Goal: Task Accomplishment & Management: Use online tool/utility

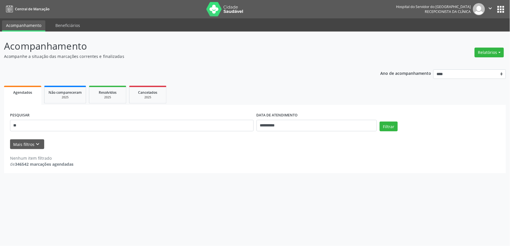
type input "*"
type input "**********"
click at [349, 123] on input "**********" at bounding box center [317, 125] width 120 height 11
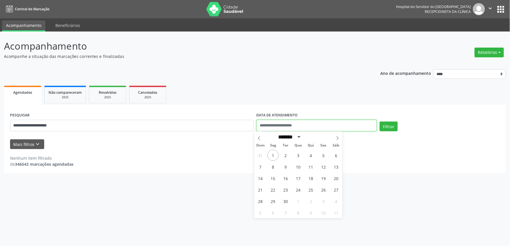
click at [380, 122] on button "Filtrar" at bounding box center [389, 127] width 18 height 10
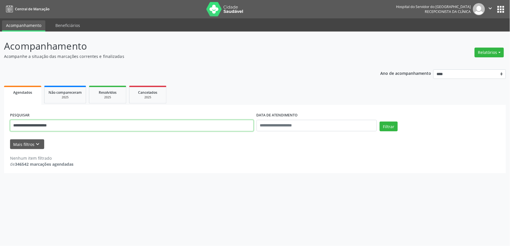
drag, startPoint x: 118, startPoint y: 124, endPoint x: 7, endPoint y: 129, distance: 110.6
click at [7, 129] on div "**********" at bounding box center [255, 139] width 502 height 68
type input "**********"
click at [380, 122] on button "Filtrar" at bounding box center [389, 127] width 18 height 10
drag, startPoint x: 46, startPoint y: 127, endPoint x: 1, endPoint y: 127, distance: 45.6
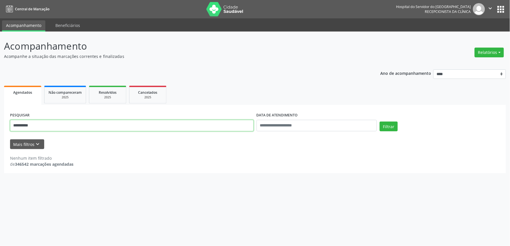
click at [1, 127] on div "**********" at bounding box center [255, 139] width 510 height 215
click at [380, 122] on button "Filtrar" at bounding box center [389, 127] width 18 height 10
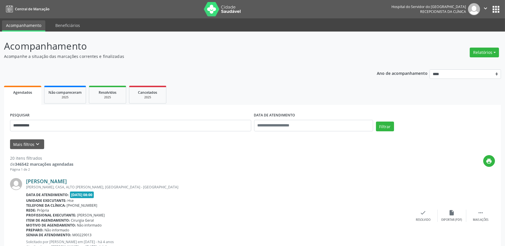
click at [67, 181] on link "[PERSON_NAME]" at bounding box center [46, 181] width 41 height 6
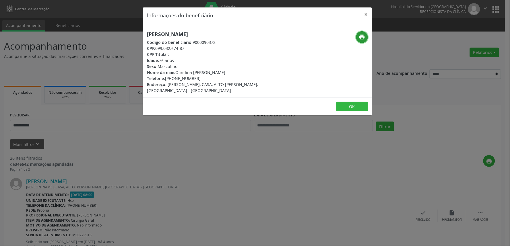
click at [362, 35] on icon "print" at bounding box center [362, 37] width 6 height 6
click at [369, 13] on button "×" at bounding box center [366, 14] width 11 height 14
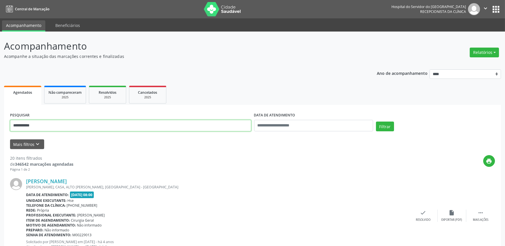
click at [50, 125] on input "**********" at bounding box center [130, 125] width 241 height 11
type input "*"
click at [390, 122] on button "Filtrar" at bounding box center [385, 127] width 18 height 10
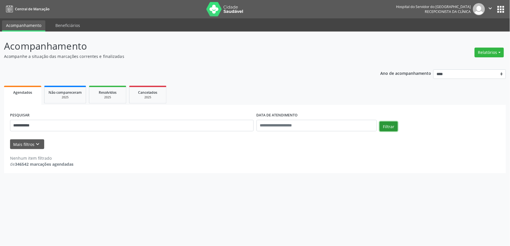
click at [389, 126] on button "Filtrar" at bounding box center [389, 127] width 18 height 10
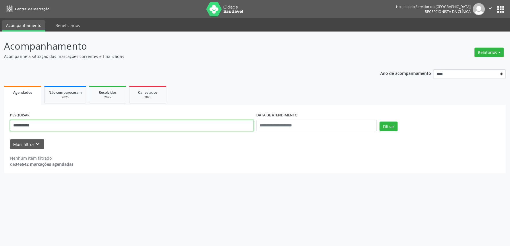
click at [53, 125] on input "**********" at bounding box center [132, 125] width 244 height 11
type input "*"
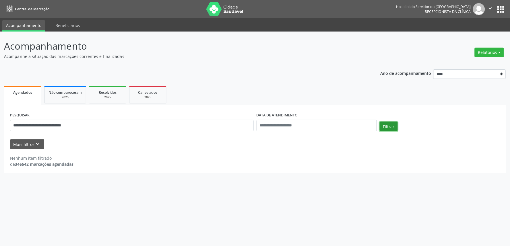
click at [391, 125] on button "Filtrar" at bounding box center [389, 127] width 18 height 10
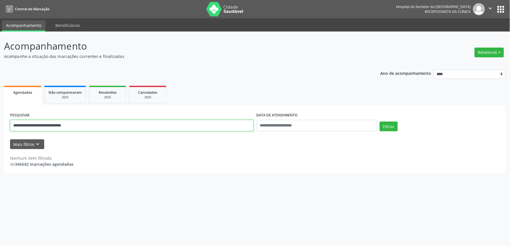
click at [104, 127] on input "**********" at bounding box center [132, 125] width 244 height 11
type input "*"
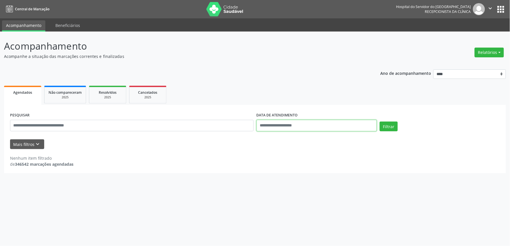
click at [289, 124] on input "text" at bounding box center [317, 125] width 120 height 11
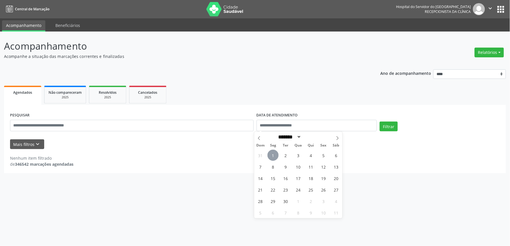
click at [270, 154] on span "1" at bounding box center [273, 155] width 11 height 11
type input "**********"
click at [270, 154] on span "1" at bounding box center [273, 155] width 11 height 11
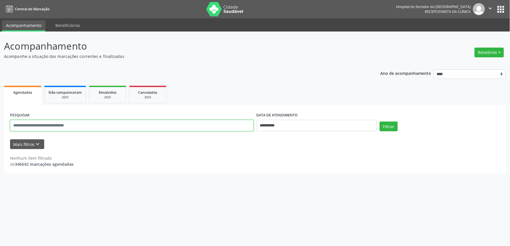
click at [103, 122] on input "text" at bounding box center [132, 125] width 244 height 11
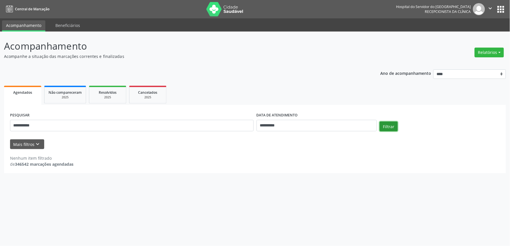
click at [392, 128] on button "Filtrar" at bounding box center [389, 127] width 18 height 10
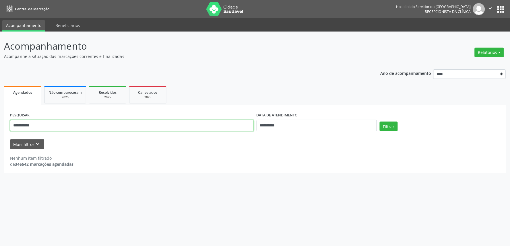
click at [52, 123] on input "**********" at bounding box center [132, 125] width 244 height 11
type input "*"
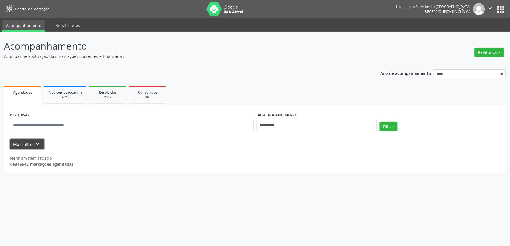
click at [29, 140] on button "Mais filtros keyboard_arrow_down" at bounding box center [27, 144] width 34 height 10
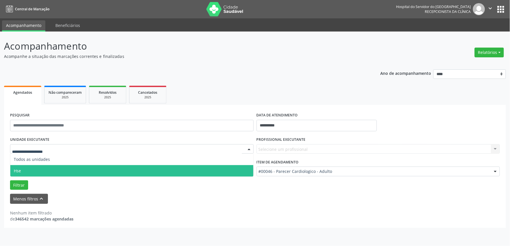
click at [24, 174] on span "Hse" at bounding box center [131, 170] width 243 height 11
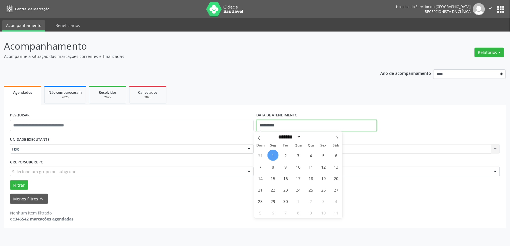
click at [301, 125] on input "**********" at bounding box center [317, 125] width 120 height 11
click at [276, 156] on span "1" at bounding box center [273, 155] width 11 height 11
type input "**********"
click at [276, 156] on span "1" at bounding box center [273, 155] width 11 height 11
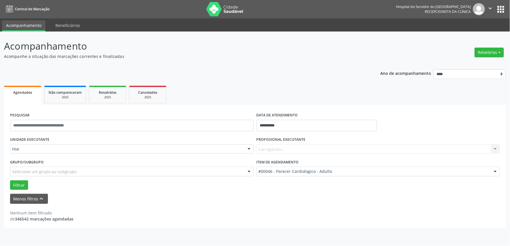
click at [280, 148] on div "Carregando... Todos os profissionais [PERSON_NAME] Interaminense Junior [PERSON…" at bounding box center [379, 149] width 244 height 10
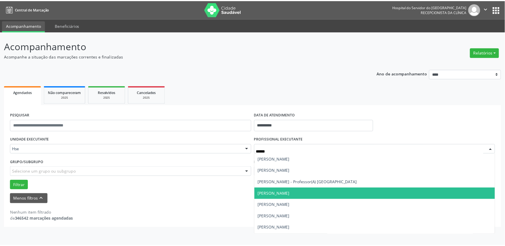
scroll to position [32, 0]
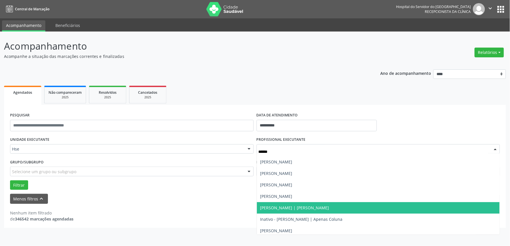
click at [298, 208] on span "[PERSON_NAME] | [PERSON_NAME]" at bounding box center [294, 207] width 69 height 5
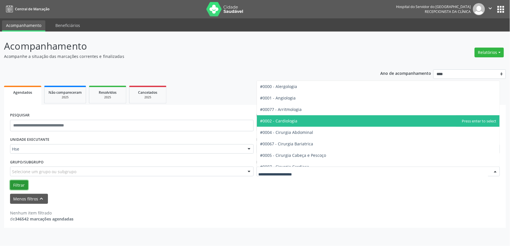
click at [15, 184] on button "Filtrar" at bounding box center [19, 186] width 18 height 10
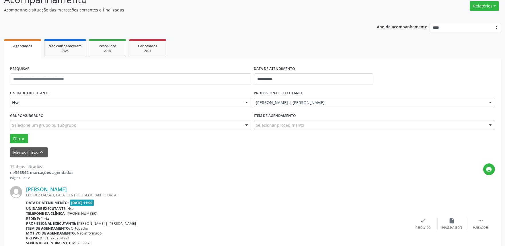
scroll to position [96, 0]
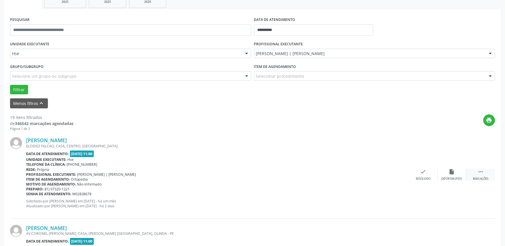
drag, startPoint x: 481, startPoint y: 175, endPoint x: 472, endPoint y: 177, distance: 9.6
click at [481, 176] on div " Mais ações" at bounding box center [481, 175] width 29 height 12
click at [448, 178] on div "Não compareceu" at bounding box center [452, 179] width 24 height 4
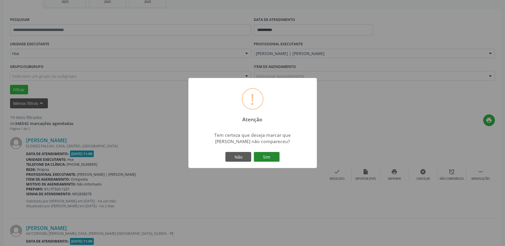
click at [273, 158] on button "Sim" at bounding box center [267, 157] width 26 height 10
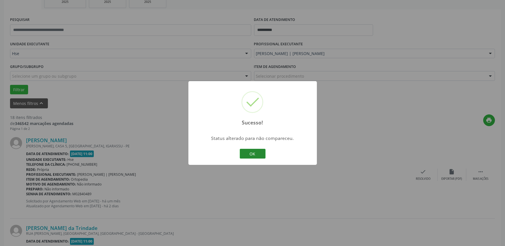
click at [254, 154] on button "OK" at bounding box center [253, 154] width 26 height 10
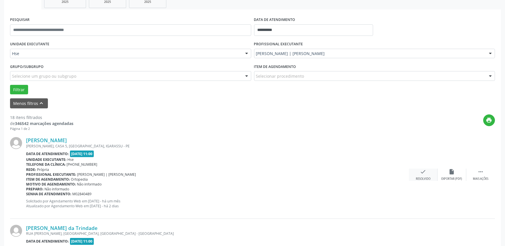
click at [423, 173] on icon "check" at bounding box center [424, 172] width 6 height 6
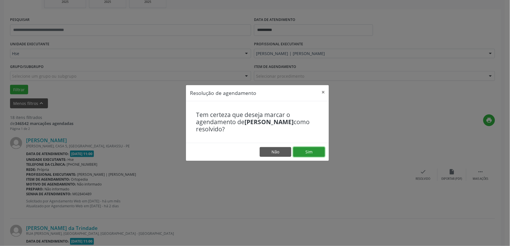
click at [319, 152] on button "Sim" at bounding box center [309, 152] width 32 height 10
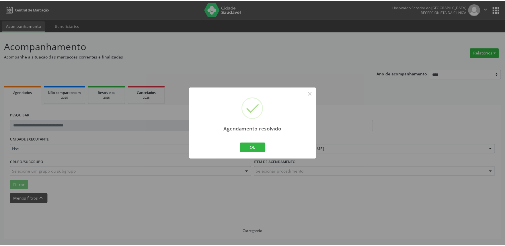
scroll to position [0, 0]
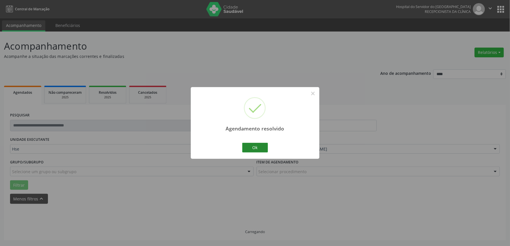
click at [258, 148] on button "Ok" at bounding box center [255, 148] width 26 height 10
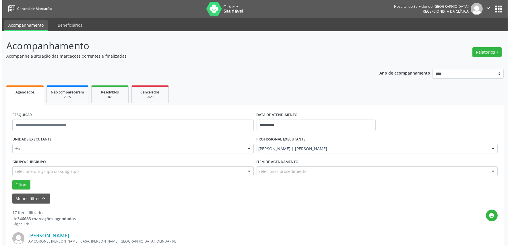
scroll to position [127, 0]
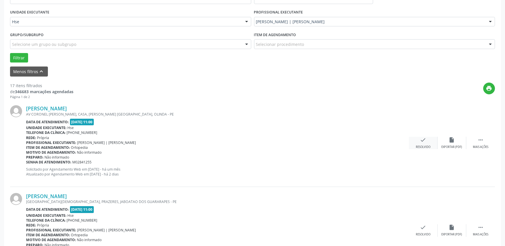
click at [424, 145] on div "Resolvido" at bounding box center [423, 147] width 15 height 4
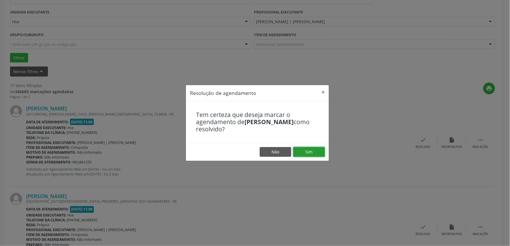
click at [317, 152] on button "Sim" at bounding box center [309, 152] width 32 height 10
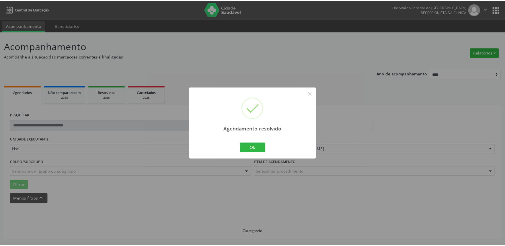
scroll to position [0, 0]
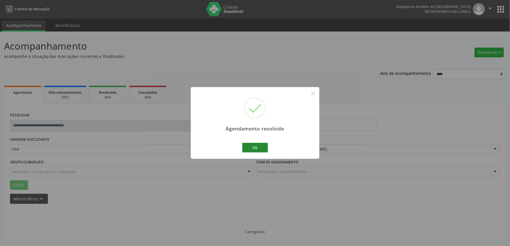
click at [258, 150] on button "Ok" at bounding box center [255, 148] width 26 height 10
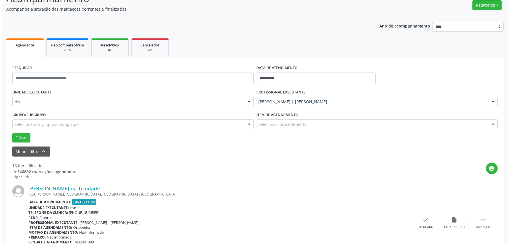
scroll to position [127, 0]
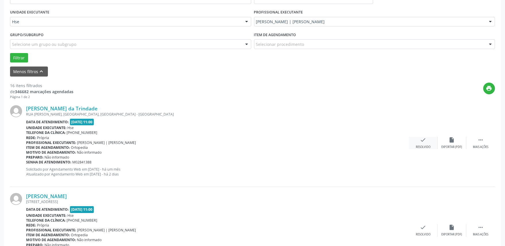
click at [423, 145] on div "Resolvido" at bounding box center [423, 147] width 15 height 4
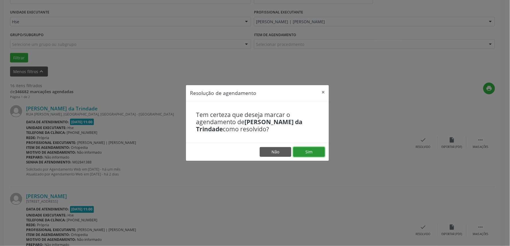
click at [308, 148] on button "Sim" at bounding box center [309, 152] width 32 height 10
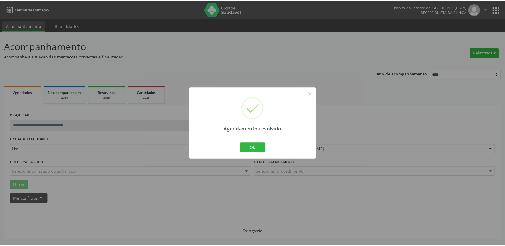
scroll to position [0, 0]
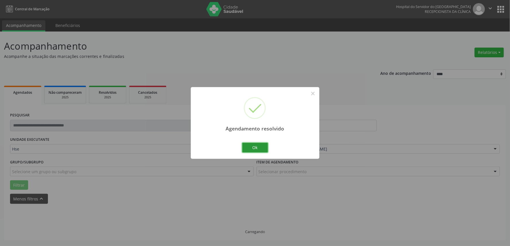
click at [259, 150] on button "Ok" at bounding box center [255, 148] width 26 height 10
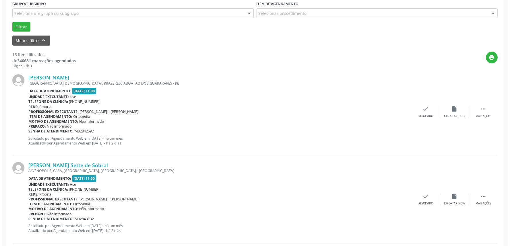
scroll to position [159, 0]
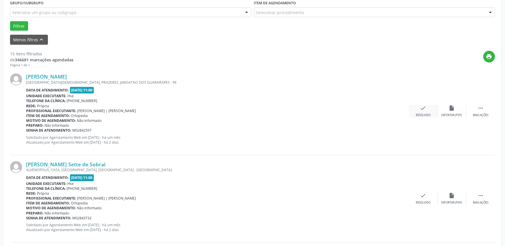
click at [423, 111] on icon "check" at bounding box center [424, 108] width 6 height 6
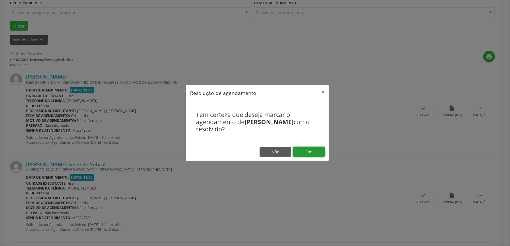
click at [315, 154] on button "Sim" at bounding box center [309, 152] width 32 height 10
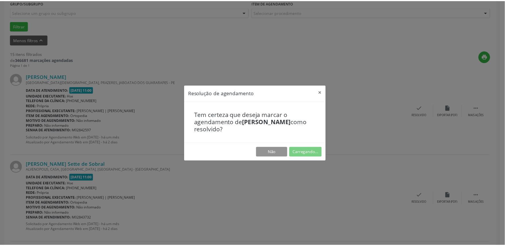
scroll to position [0, 0]
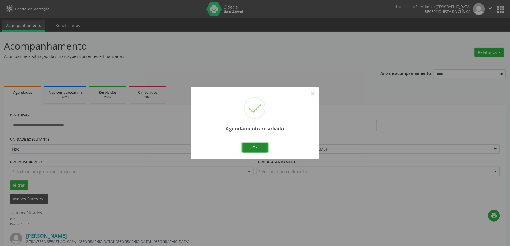
click at [248, 146] on button "Ok" at bounding box center [255, 148] width 26 height 10
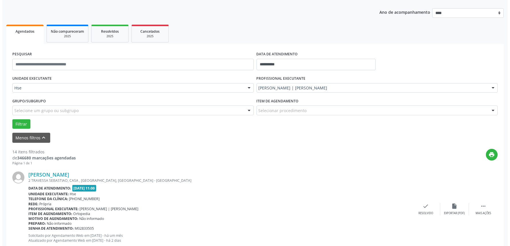
scroll to position [127, 0]
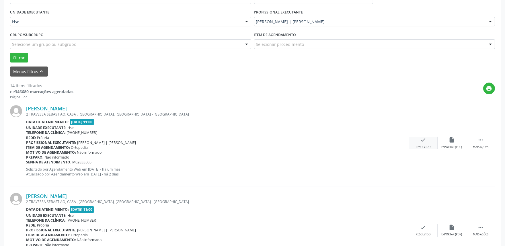
click at [422, 141] on icon "check" at bounding box center [424, 140] width 6 height 6
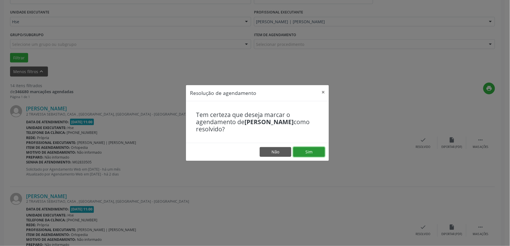
click at [317, 153] on button "Sim" at bounding box center [309, 152] width 32 height 10
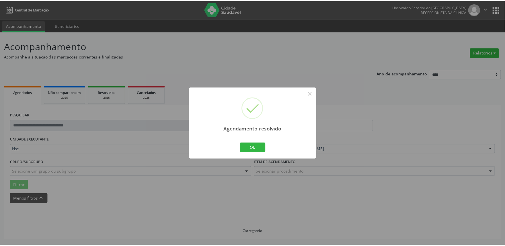
scroll to position [0, 0]
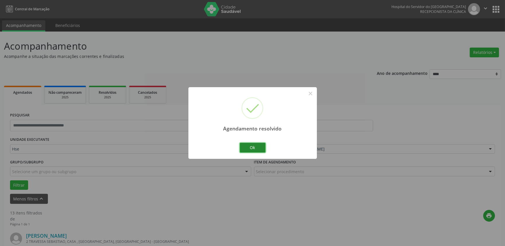
click at [264, 150] on button "Ok" at bounding box center [253, 148] width 26 height 10
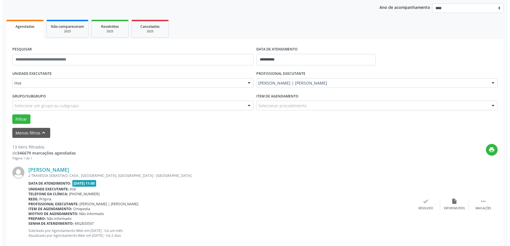
scroll to position [159, 0]
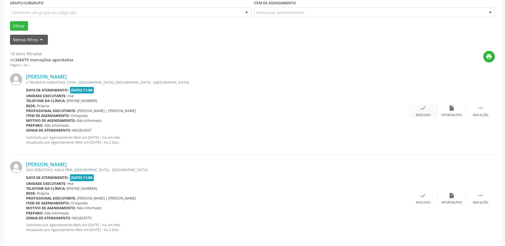
click at [425, 110] on icon "check" at bounding box center [424, 108] width 6 height 6
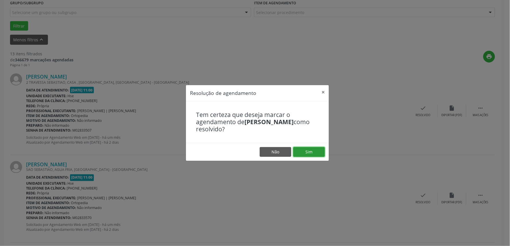
click at [321, 150] on button "Sim" at bounding box center [309, 152] width 32 height 10
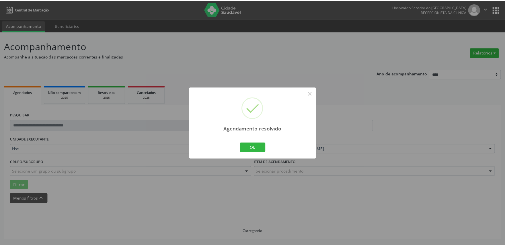
scroll to position [0, 0]
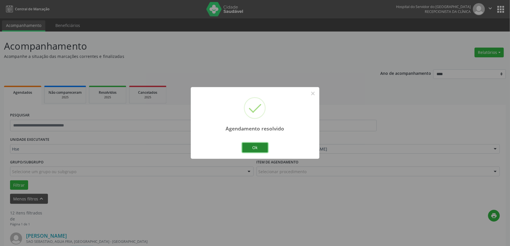
click at [262, 150] on button "Ok" at bounding box center [255, 148] width 26 height 10
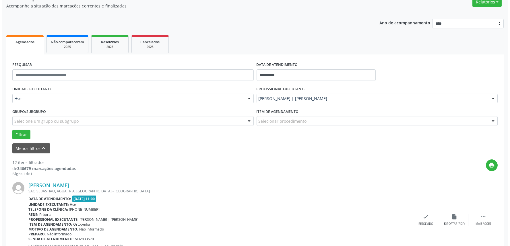
scroll to position [127, 0]
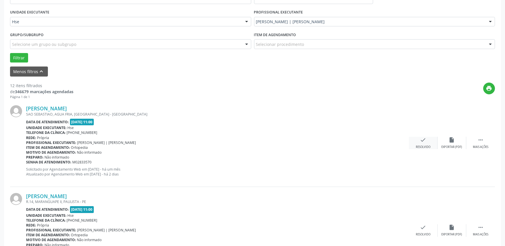
click at [421, 141] on icon "check" at bounding box center [424, 140] width 6 height 6
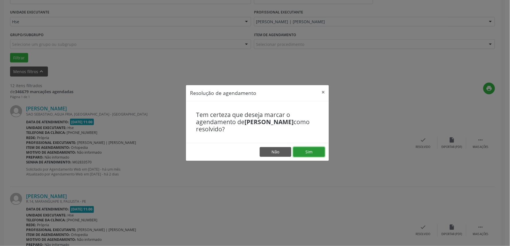
click at [311, 152] on button "Sim" at bounding box center [309, 152] width 32 height 10
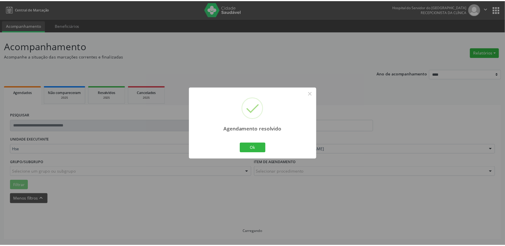
scroll to position [0, 0]
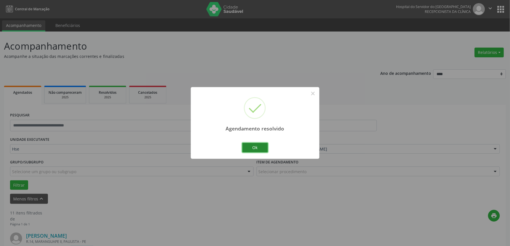
click at [253, 146] on button "Ok" at bounding box center [255, 148] width 26 height 10
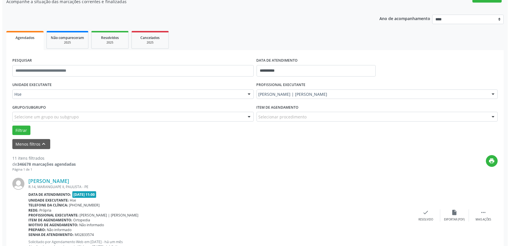
scroll to position [159, 0]
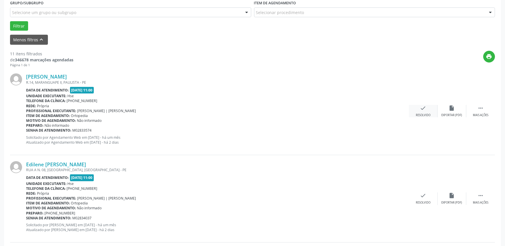
click at [424, 110] on icon "check" at bounding box center [424, 108] width 6 height 6
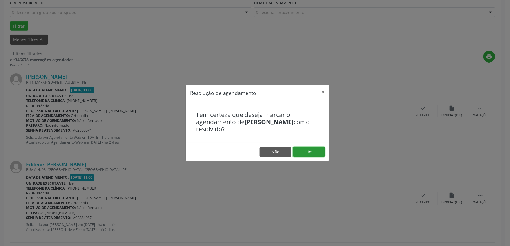
click at [305, 154] on button "Sim" at bounding box center [309, 152] width 32 height 10
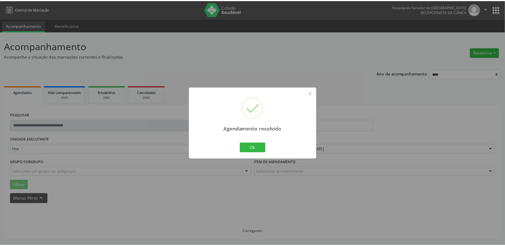
scroll to position [0, 0]
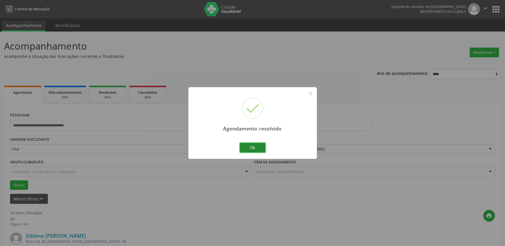
click at [251, 148] on button "Ok" at bounding box center [253, 148] width 26 height 10
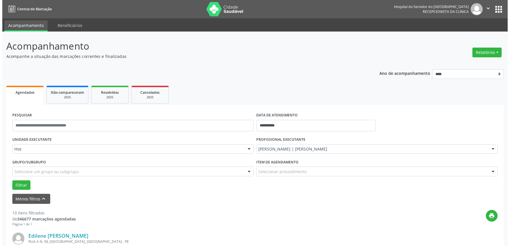
scroll to position [127, 0]
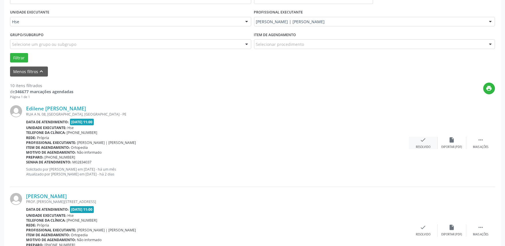
click at [429, 145] on div "Resolvido" at bounding box center [423, 147] width 15 height 4
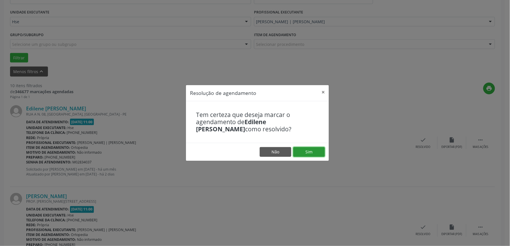
click at [317, 150] on button "Sim" at bounding box center [309, 152] width 32 height 10
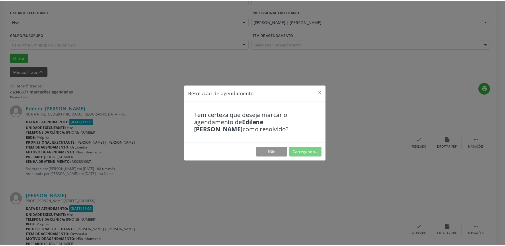
scroll to position [0, 0]
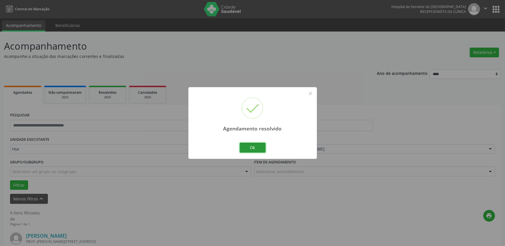
click at [258, 150] on button "Ok" at bounding box center [253, 148] width 26 height 10
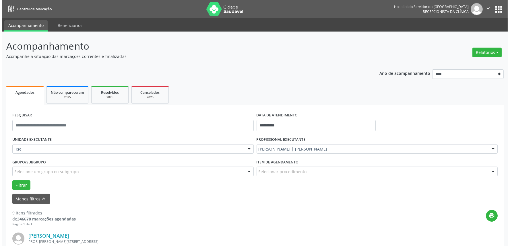
scroll to position [127, 0]
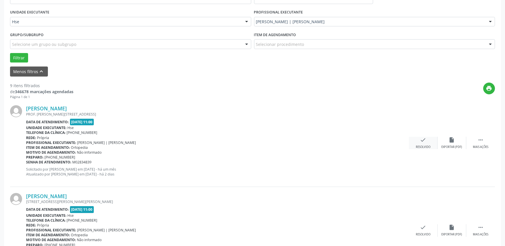
click at [423, 143] on icon "check" at bounding box center [424, 140] width 6 height 6
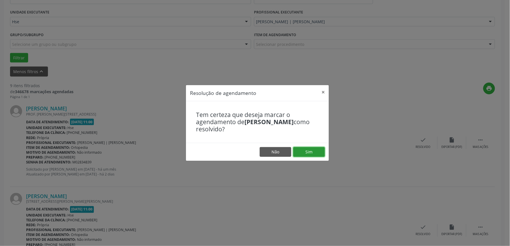
click at [303, 154] on button "Sim" at bounding box center [309, 152] width 32 height 10
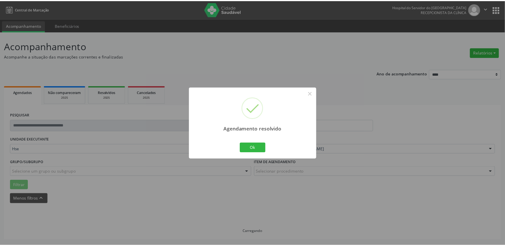
scroll to position [0, 0]
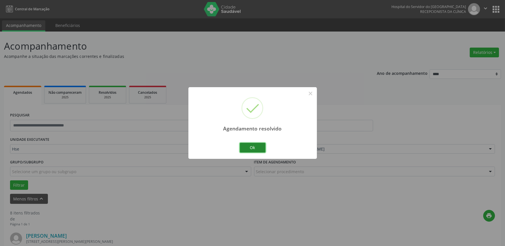
click at [260, 149] on button "Ok" at bounding box center [253, 148] width 26 height 10
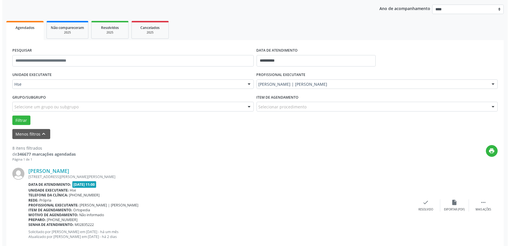
scroll to position [127, 0]
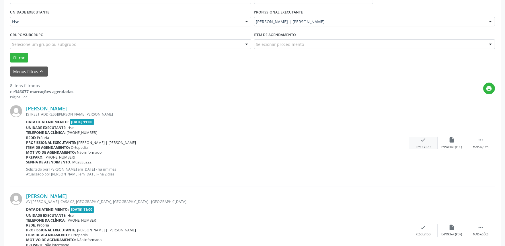
click at [423, 144] on div "check Resolvido" at bounding box center [423, 143] width 29 height 12
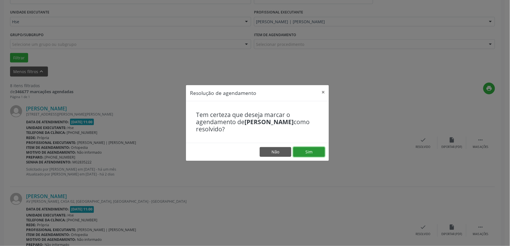
click at [309, 150] on button "Sim" at bounding box center [309, 152] width 32 height 10
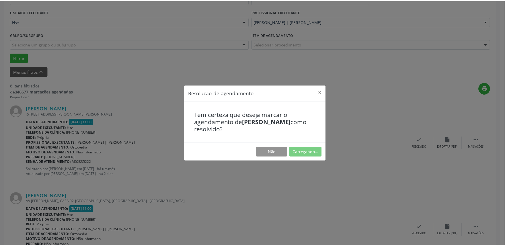
scroll to position [0, 0]
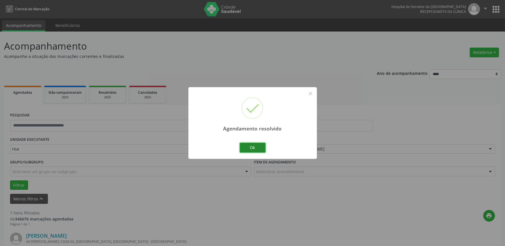
click at [259, 147] on button "Ok" at bounding box center [253, 148] width 26 height 10
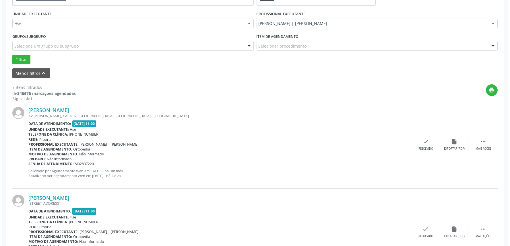
scroll to position [127, 0]
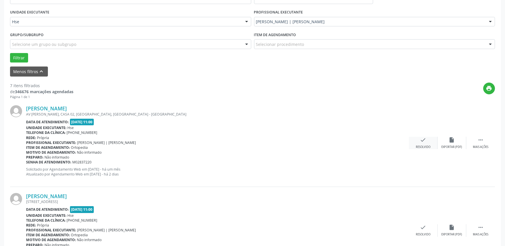
click at [425, 142] on icon "check" at bounding box center [424, 140] width 6 height 6
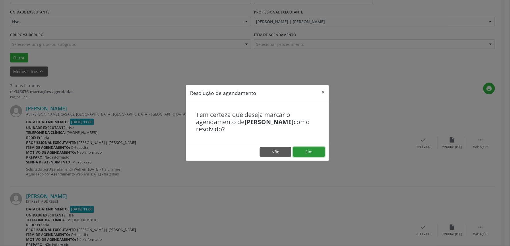
click at [312, 150] on button "Sim" at bounding box center [309, 152] width 32 height 10
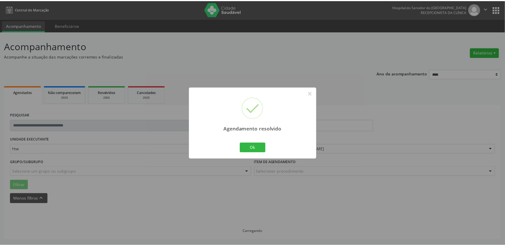
scroll to position [0, 0]
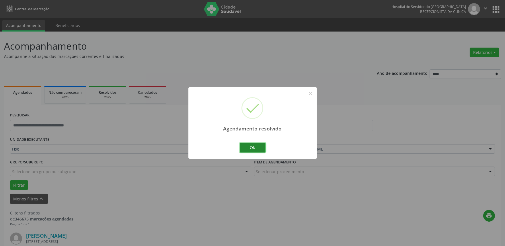
click at [261, 147] on button "Ok" at bounding box center [253, 148] width 26 height 10
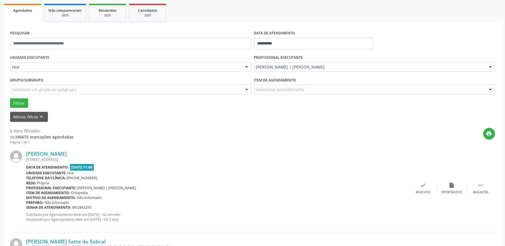
scroll to position [96, 0]
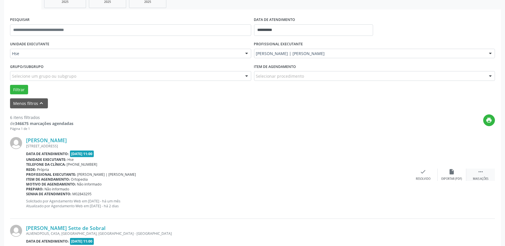
click at [479, 178] on div "Mais ações" at bounding box center [480, 179] width 15 height 4
click at [451, 177] on div "Não compareceu" at bounding box center [452, 179] width 24 height 4
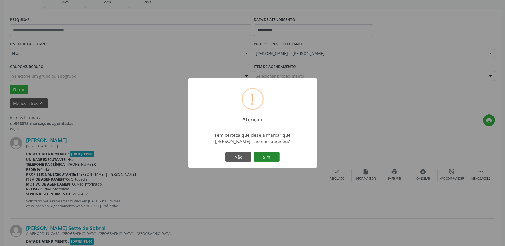
click at [274, 157] on button "Sim" at bounding box center [267, 157] width 26 height 10
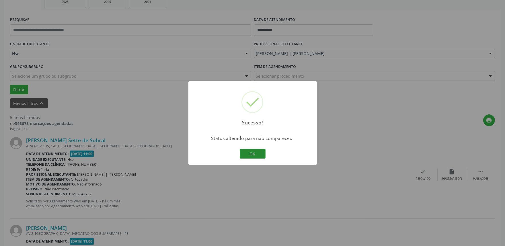
click at [256, 155] on button "OK" at bounding box center [253, 154] width 26 height 10
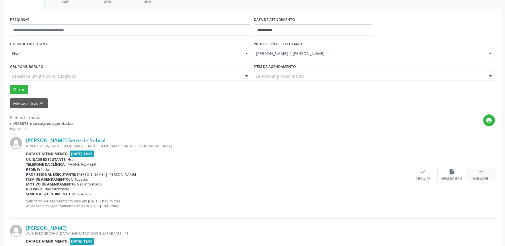
click at [484, 175] on div " Mais ações" at bounding box center [481, 175] width 29 height 12
click at [454, 171] on icon "alarm_off" at bounding box center [452, 172] width 6 height 6
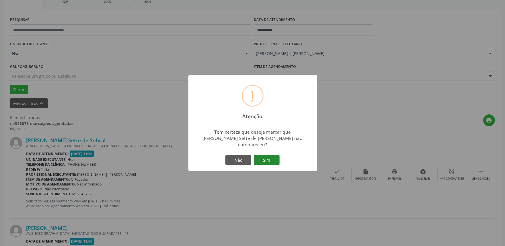
click at [276, 156] on button "Sim" at bounding box center [267, 160] width 26 height 10
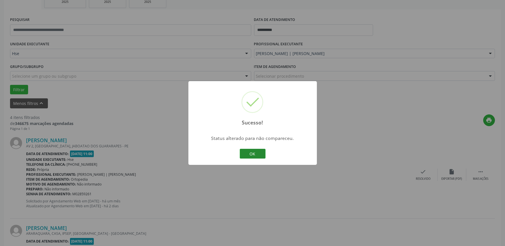
click at [254, 154] on button "OK" at bounding box center [253, 154] width 26 height 10
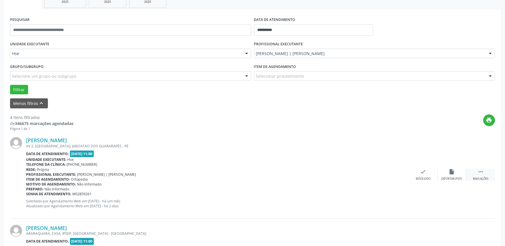
click at [480, 176] on div " Mais ações" at bounding box center [481, 175] width 29 height 12
click at [451, 176] on div "alarm_off Não compareceu" at bounding box center [452, 175] width 29 height 12
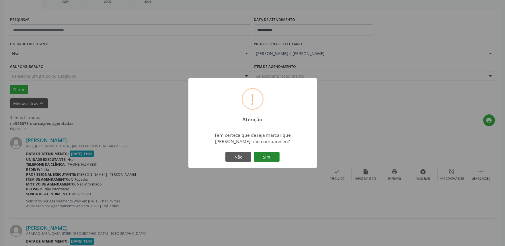
click at [273, 159] on button "Sim" at bounding box center [267, 157] width 26 height 10
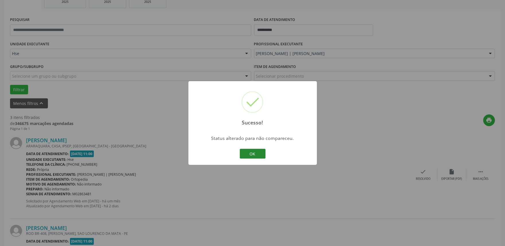
click at [252, 152] on button "OK" at bounding box center [253, 154] width 26 height 10
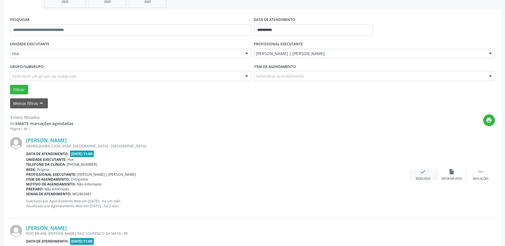
click at [421, 175] on div "check Resolvido" at bounding box center [423, 175] width 29 height 12
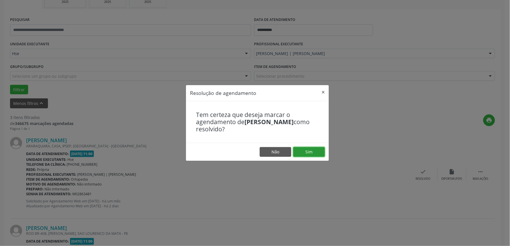
click at [301, 149] on button "Sim" at bounding box center [309, 152] width 32 height 10
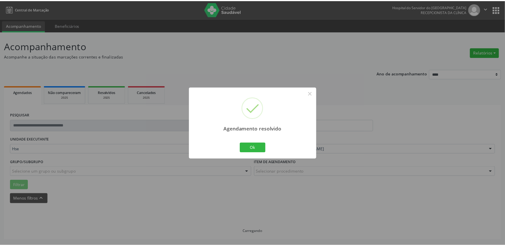
scroll to position [0, 0]
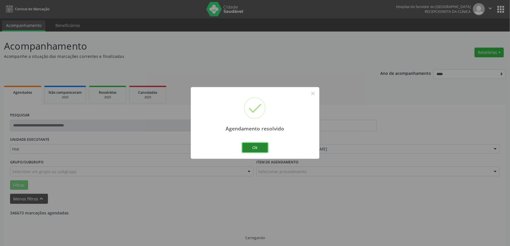
click at [256, 144] on button "Ok" at bounding box center [255, 148] width 26 height 10
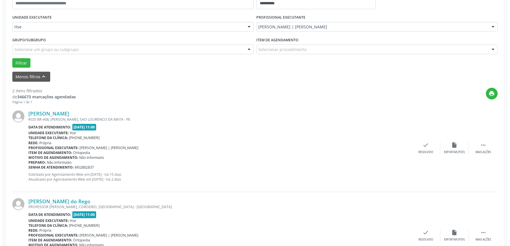
scroll to position [127, 0]
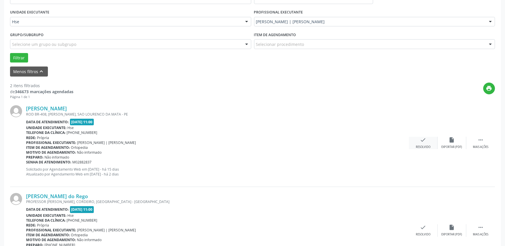
click at [419, 144] on div "check Resolvido" at bounding box center [423, 143] width 29 height 12
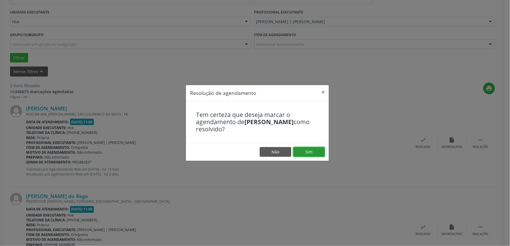
click at [312, 152] on button "Sim" at bounding box center [309, 152] width 32 height 10
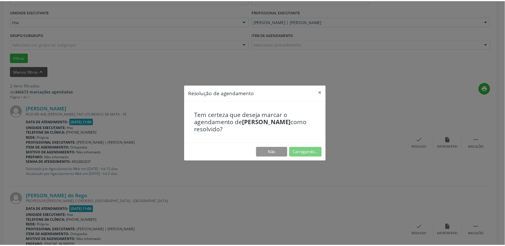
scroll to position [0, 0]
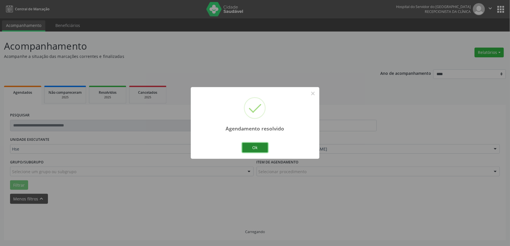
click at [258, 146] on button "Ok" at bounding box center [255, 148] width 26 height 10
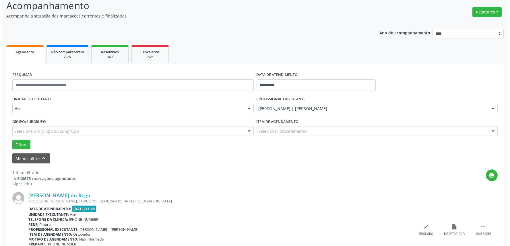
scroll to position [77, 0]
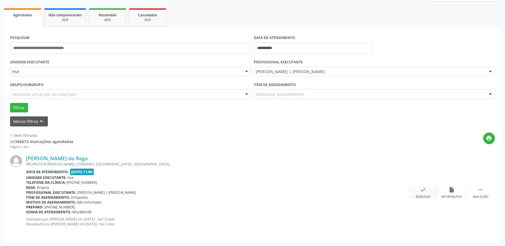
click at [426, 188] on icon "check" at bounding box center [424, 190] width 6 height 6
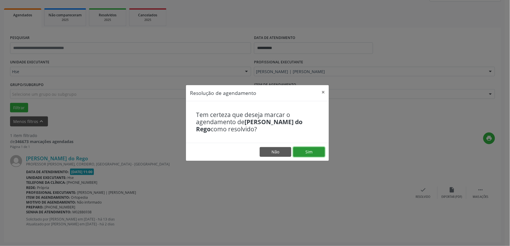
click at [315, 153] on button "Sim" at bounding box center [309, 152] width 32 height 10
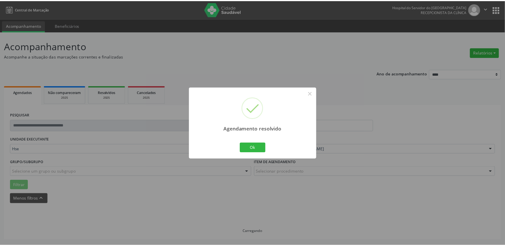
scroll to position [0, 0]
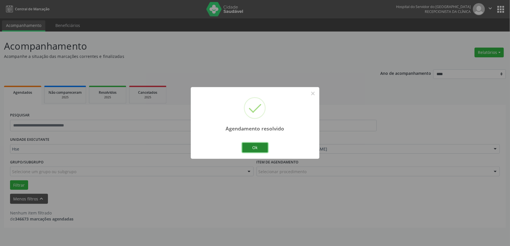
click at [257, 146] on button "Ok" at bounding box center [255, 148] width 26 height 10
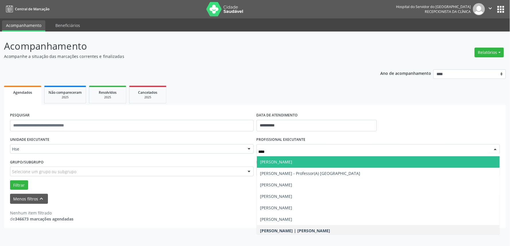
type input "*****"
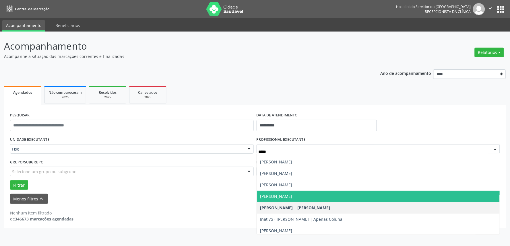
click at [292, 197] on span "[PERSON_NAME]" at bounding box center [276, 196] width 32 height 5
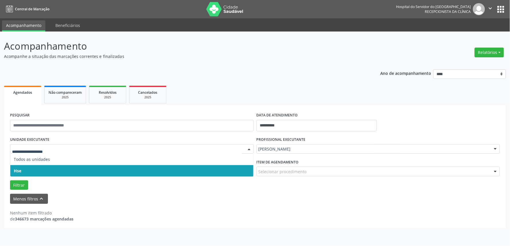
click at [30, 170] on span "Hse" at bounding box center [131, 170] width 243 height 11
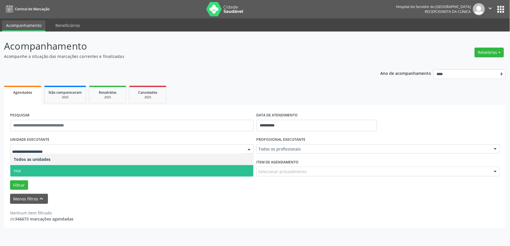
click at [28, 173] on span "Hse" at bounding box center [131, 170] width 243 height 11
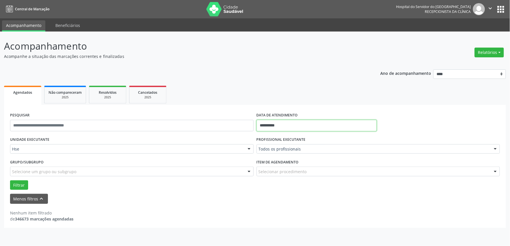
click at [301, 123] on input "**********" at bounding box center [317, 125] width 120 height 11
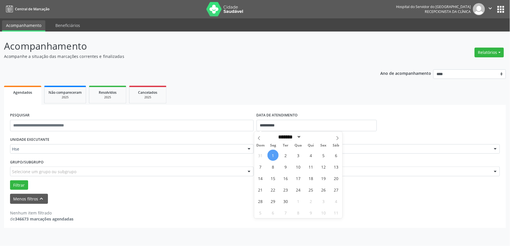
click at [274, 156] on span "1" at bounding box center [273, 155] width 11 height 11
type input "**********"
click at [274, 156] on span "1" at bounding box center [273, 155] width 11 height 11
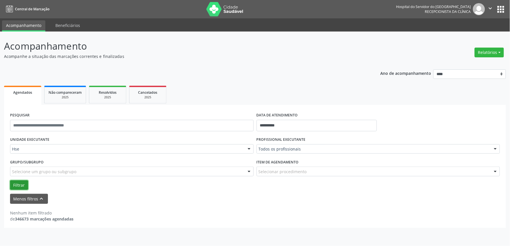
click at [19, 182] on button "Filtrar" at bounding box center [19, 186] width 18 height 10
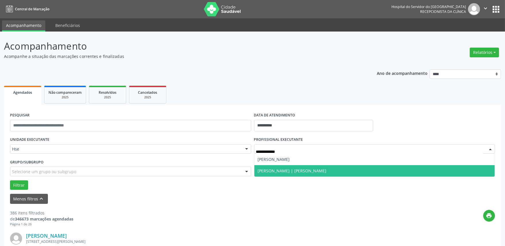
type input "**********"
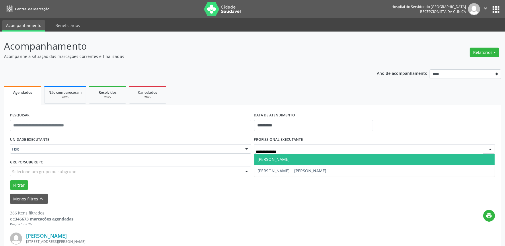
click at [290, 158] on span "[PERSON_NAME]" at bounding box center [274, 159] width 32 height 5
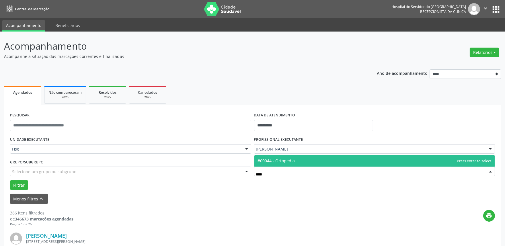
type input "*****"
click at [312, 156] on span "#00044 - Ortopedia" at bounding box center [375, 160] width 241 height 11
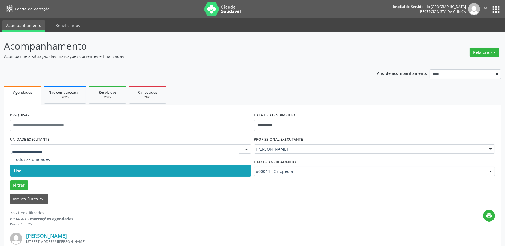
click at [21, 172] on span "Hse" at bounding box center [130, 170] width 241 height 11
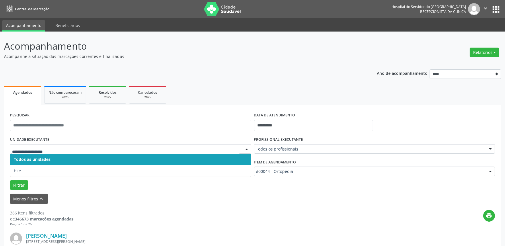
click at [27, 145] on div at bounding box center [130, 149] width 241 height 10
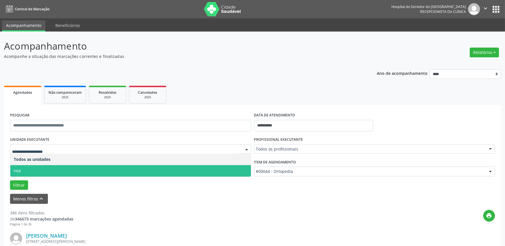
click at [22, 171] on span "Hse" at bounding box center [130, 170] width 241 height 11
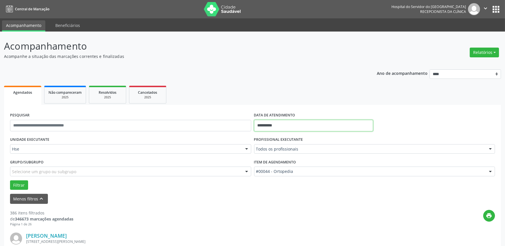
click at [299, 123] on input "**********" at bounding box center [313, 125] width 119 height 11
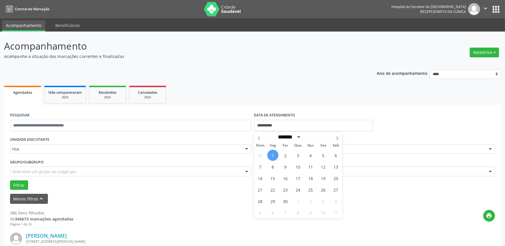
click at [271, 157] on span "1" at bounding box center [273, 155] width 11 height 11
type input "**********"
click at [273, 158] on span "1" at bounding box center [273, 155] width 11 height 11
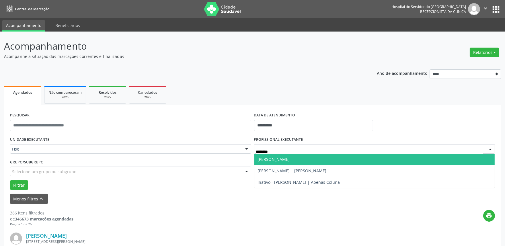
type input "*********"
click at [281, 156] on span "[PERSON_NAME]" at bounding box center [375, 159] width 241 height 11
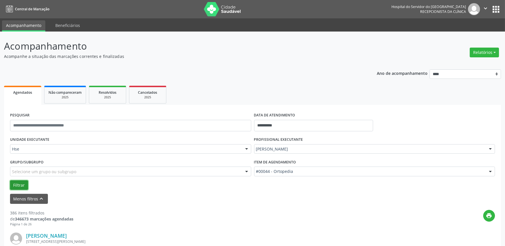
click at [21, 186] on button "Filtrar" at bounding box center [19, 186] width 18 height 10
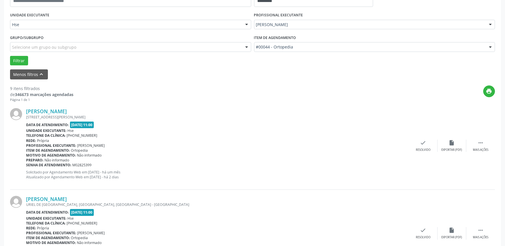
scroll to position [127, 0]
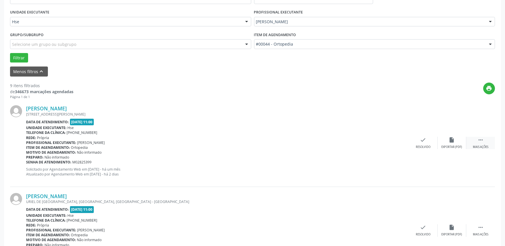
click at [486, 147] on div "Mais ações" at bounding box center [480, 147] width 15 height 4
click at [455, 146] on div "Não compareceu" at bounding box center [452, 147] width 24 height 4
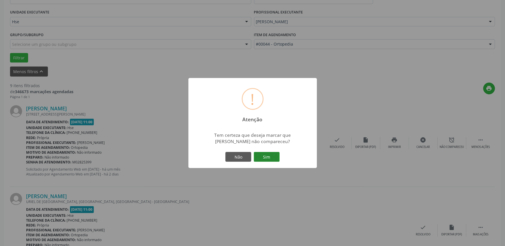
click at [268, 157] on button "Sim" at bounding box center [267, 157] width 26 height 10
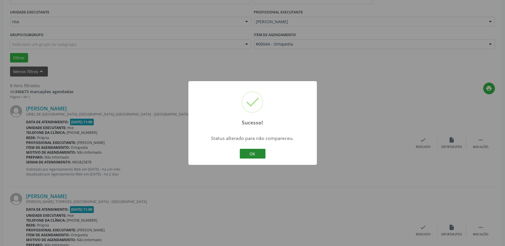
click at [253, 157] on button "OK" at bounding box center [253, 154] width 26 height 10
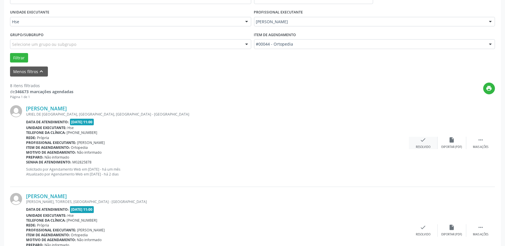
click at [423, 142] on icon "check" at bounding box center [424, 140] width 6 height 6
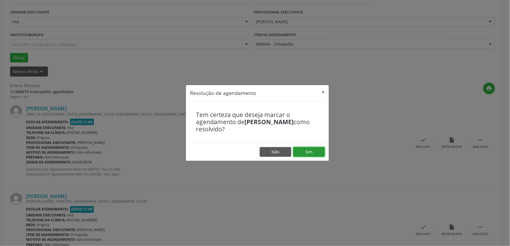
click at [314, 150] on button "Sim" at bounding box center [309, 152] width 32 height 10
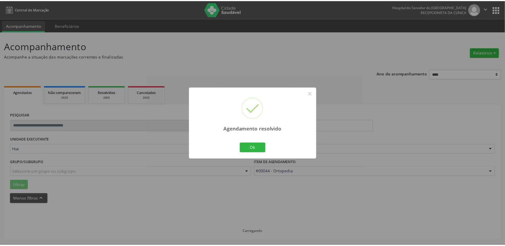
scroll to position [0, 0]
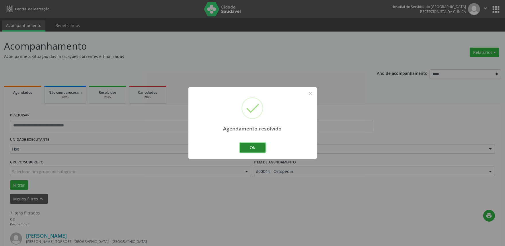
click at [252, 146] on button "Ok" at bounding box center [253, 148] width 26 height 10
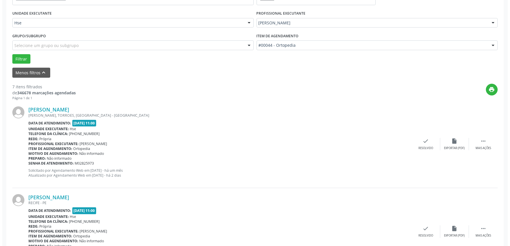
scroll to position [127, 0]
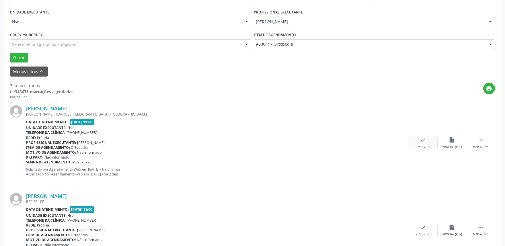
click at [423, 145] on div "Resolvido" at bounding box center [423, 147] width 15 height 4
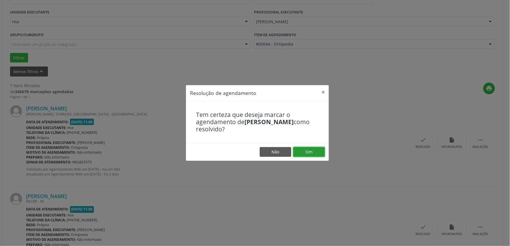
click at [315, 152] on button "Sim" at bounding box center [309, 152] width 32 height 10
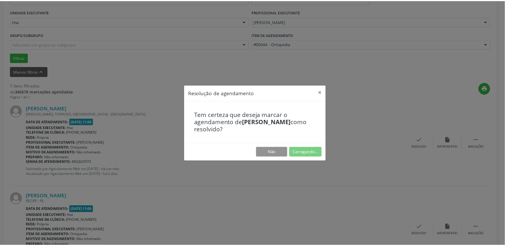
scroll to position [0, 0]
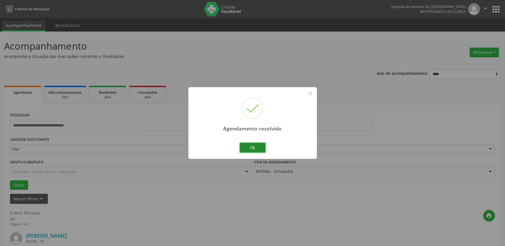
click at [257, 147] on button "Ok" at bounding box center [253, 148] width 26 height 10
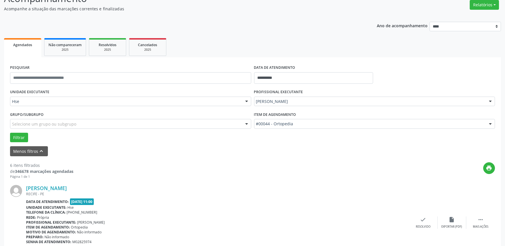
scroll to position [159, 0]
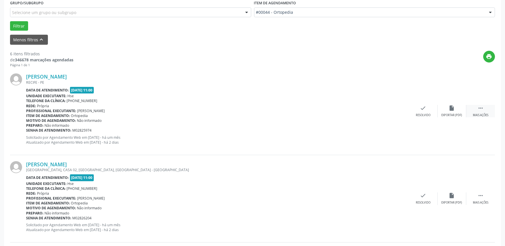
click at [483, 110] on icon "" at bounding box center [481, 108] width 6 height 6
click at [454, 112] on div "alarm_off Não compareceu" at bounding box center [452, 111] width 29 height 12
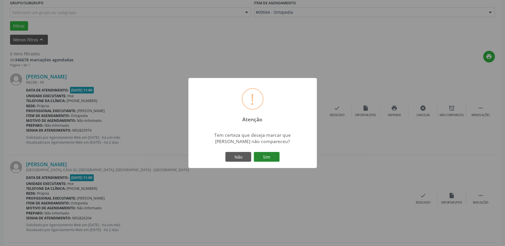
click at [269, 153] on button "Sim" at bounding box center [267, 157] width 26 height 10
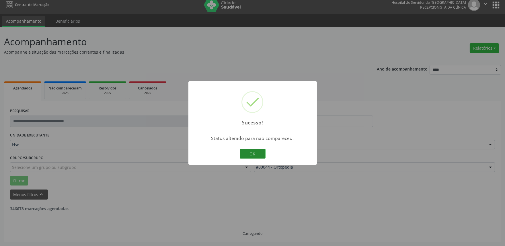
click at [253, 155] on button "OK" at bounding box center [253, 154] width 26 height 10
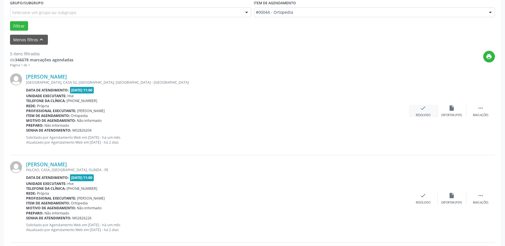
click at [421, 113] on div "Resolvido" at bounding box center [423, 115] width 15 height 4
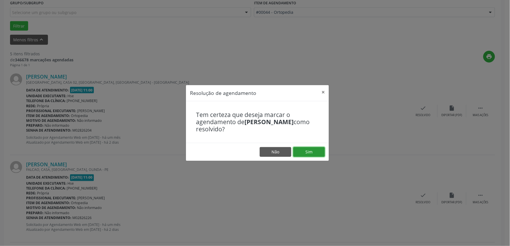
click at [309, 151] on button "Sim" at bounding box center [309, 152] width 32 height 10
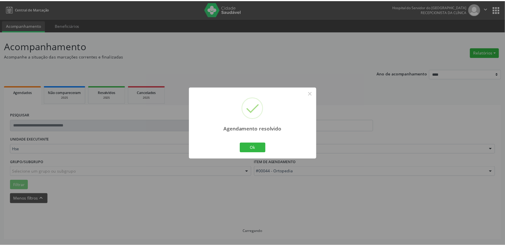
scroll to position [0, 0]
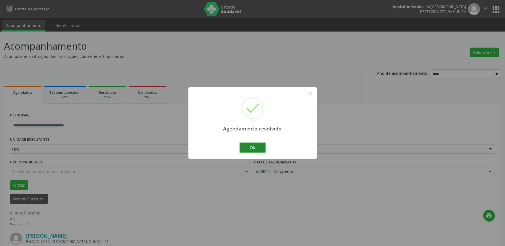
click at [259, 149] on button "Ok" at bounding box center [253, 148] width 26 height 10
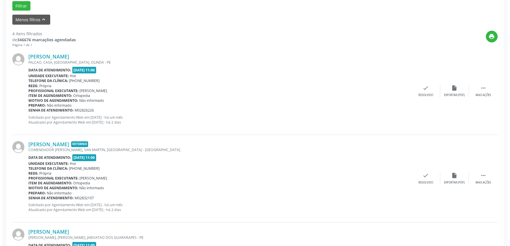
scroll to position [191, 0]
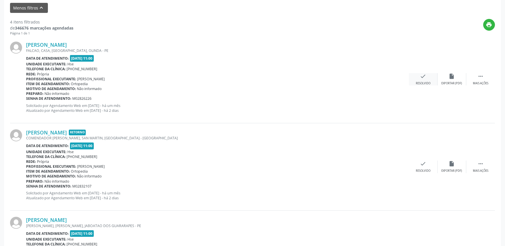
click at [423, 81] on div "check Resolvido" at bounding box center [423, 79] width 29 height 12
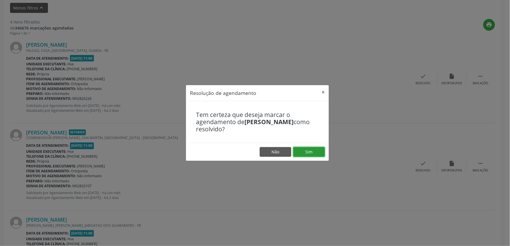
click at [312, 151] on button "Sim" at bounding box center [309, 152] width 32 height 10
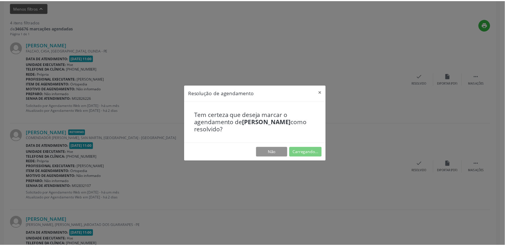
scroll to position [0, 0]
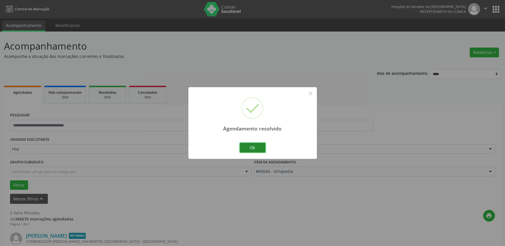
click at [251, 151] on button "Ok" at bounding box center [253, 148] width 26 height 10
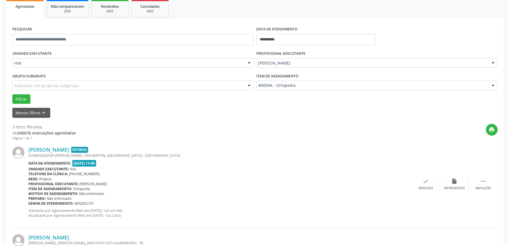
scroll to position [96, 0]
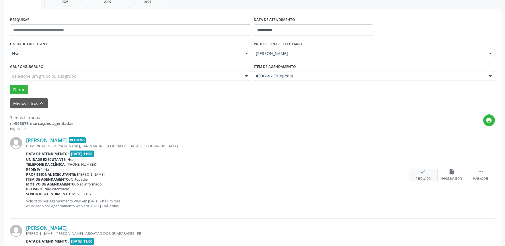
click at [424, 171] on icon "check" at bounding box center [424, 172] width 6 height 6
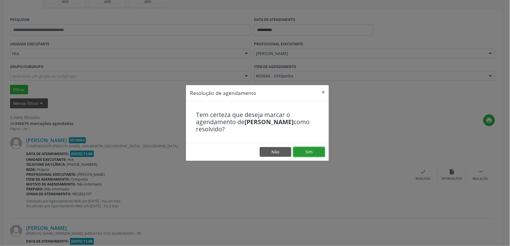
click at [301, 151] on button "Sim" at bounding box center [309, 152] width 32 height 10
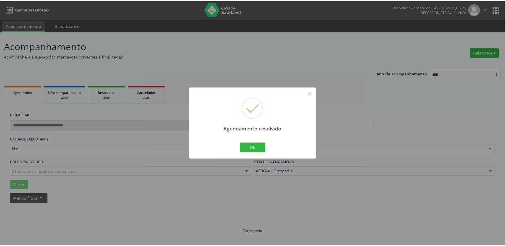
scroll to position [0, 0]
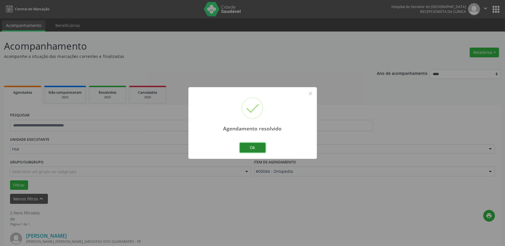
click at [249, 146] on button "Ok" at bounding box center [253, 148] width 26 height 10
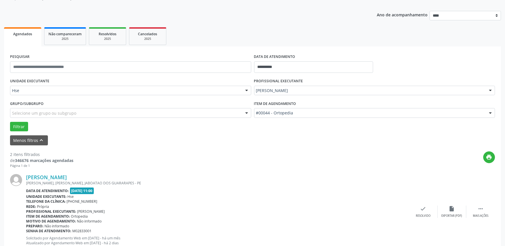
scroll to position [127, 0]
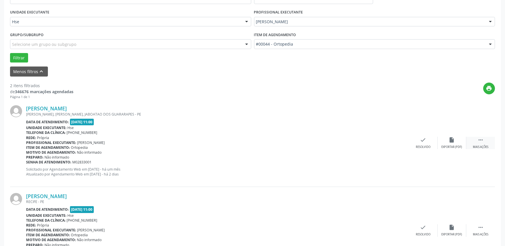
click at [484, 142] on div " Mais ações" at bounding box center [481, 143] width 29 height 12
click at [443, 145] on div "Não compareceu" at bounding box center [452, 147] width 24 height 4
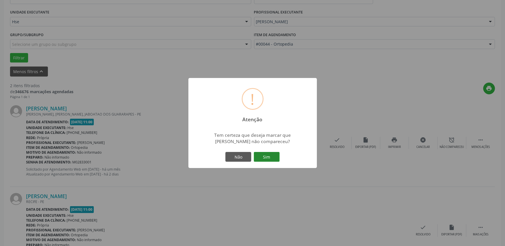
click at [258, 156] on button "Sim" at bounding box center [267, 157] width 26 height 10
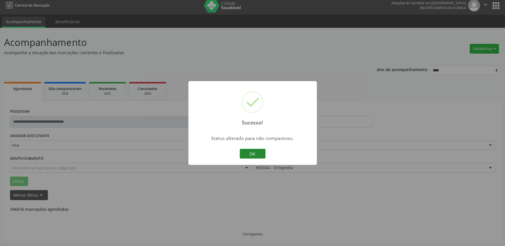
scroll to position [77, 0]
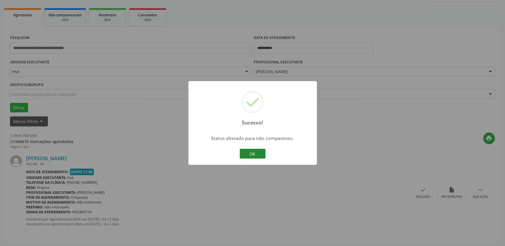
click at [247, 154] on button "OK" at bounding box center [253, 154] width 26 height 10
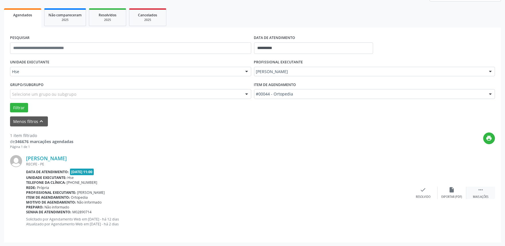
click at [484, 190] on icon "" at bounding box center [481, 190] width 6 height 6
click at [456, 192] on div "alarm_off Não compareceu" at bounding box center [452, 193] width 29 height 12
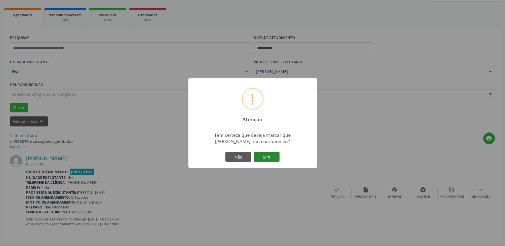
click at [269, 158] on button "Sim" at bounding box center [267, 157] width 26 height 10
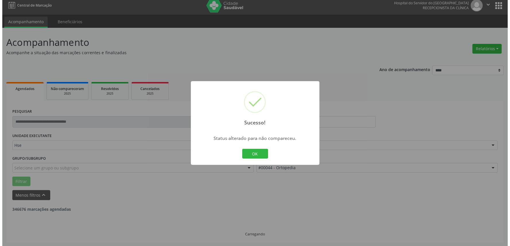
scroll to position [0, 0]
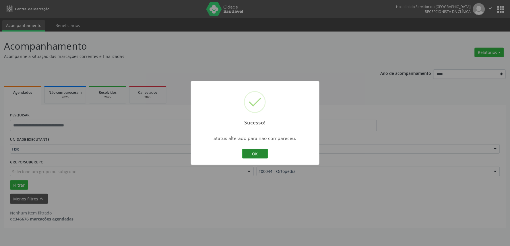
click at [259, 154] on button "OK" at bounding box center [255, 154] width 26 height 10
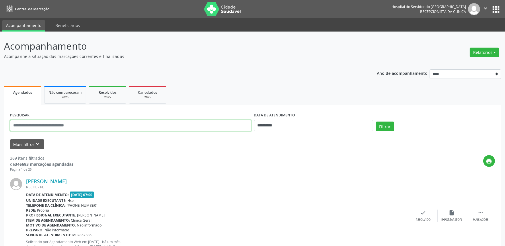
click at [68, 125] on input "text" at bounding box center [130, 125] width 241 height 11
type input "*"
type input "*********"
drag, startPoint x: 67, startPoint y: 127, endPoint x: 0, endPoint y: 137, distance: 67.5
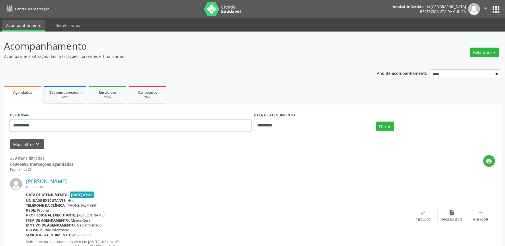
type input "**********"
click at [292, 127] on input "**********" at bounding box center [313, 125] width 119 height 11
click at [376, 122] on button "Filtrar" at bounding box center [385, 127] width 18 height 10
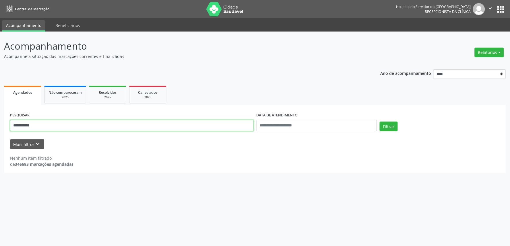
drag, startPoint x: 49, startPoint y: 129, endPoint x: 24, endPoint y: 129, distance: 24.7
click at [24, 129] on input "**********" at bounding box center [132, 125] width 244 height 11
type input "*"
type input "**********"
click at [380, 122] on button "Filtrar" at bounding box center [389, 127] width 18 height 10
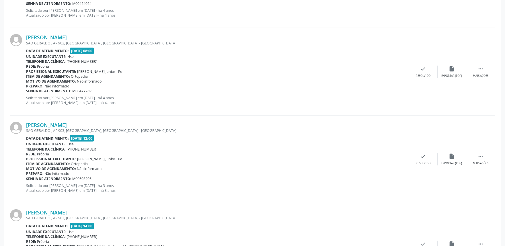
scroll to position [1075, 0]
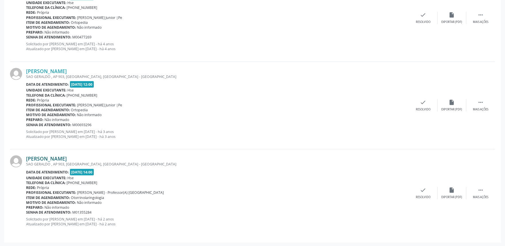
click at [67, 156] on link "Maria do Socorro Carvalho Lucas" at bounding box center [46, 159] width 41 height 6
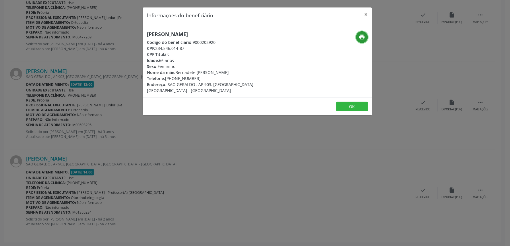
click at [365, 34] on button "print" at bounding box center [362, 37] width 12 height 12
click at [369, 15] on button "×" at bounding box center [366, 14] width 11 height 14
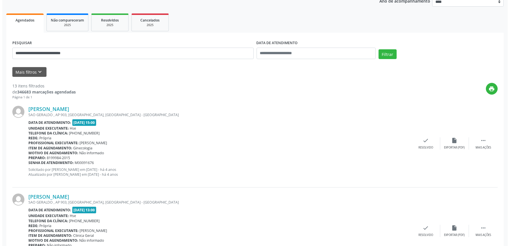
scroll to position [0, 0]
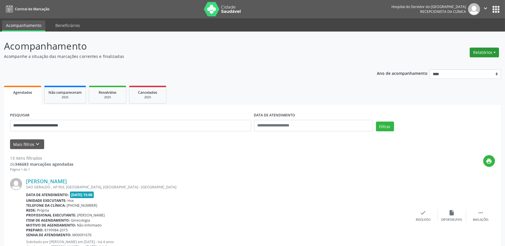
click at [483, 52] on button "Relatórios" at bounding box center [484, 53] width 29 height 10
click at [478, 66] on link "Agendamentos" at bounding box center [469, 65] width 62 height 8
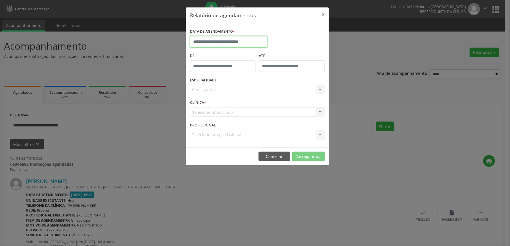
click at [242, 38] on input "text" at bounding box center [228, 41] width 77 height 11
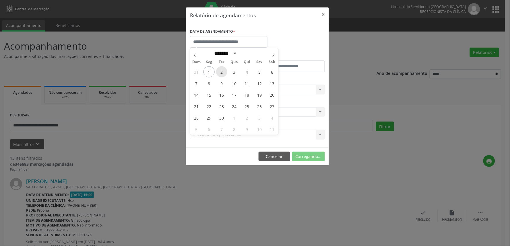
click at [223, 73] on span "2" at bounding box center [221, 71] width 11 height 11
type input "**********"
click at [223, 73] on span "2" at bounding box center [221, 71] width 11 height 11
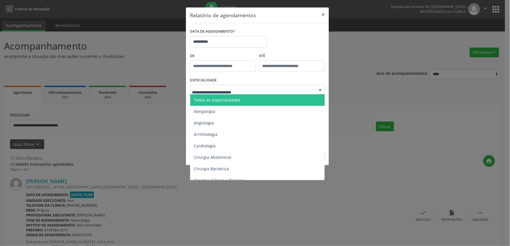
click at [222, 98] on span "Todas as especialidades" at bounding box center [217, 99] width 47 height 5
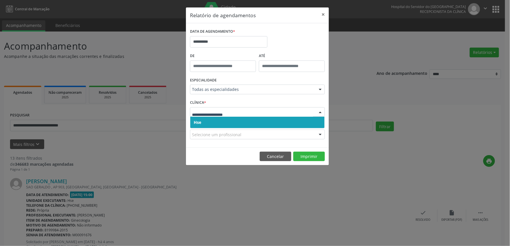
click at [227, 123] on span "Hse" at bounding box center [257, 122] width 134 height 11
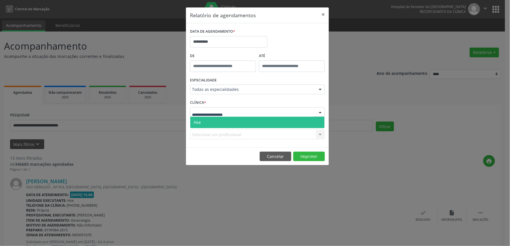
click at [228, 121] on span "Hse" at bounding box center [257, 122] width 134 height 11
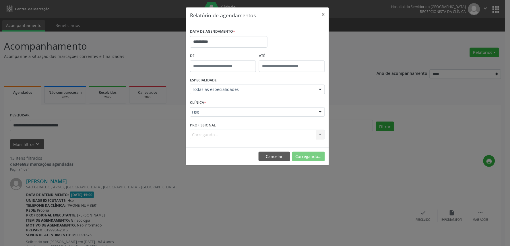
click at [259, 131] on div "Carregando... Nenhum resultado encontrado para: " " Não há nenhuma opção para s…" at bounding box center [257, 135] width 135 height 10
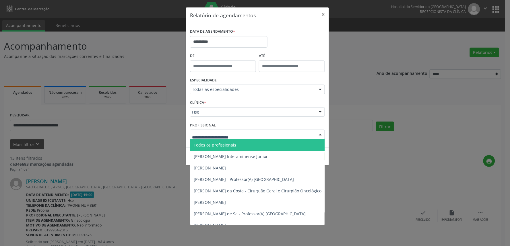
click at [257, 131] on div at bounding box center [257, 135] width 135 height 10
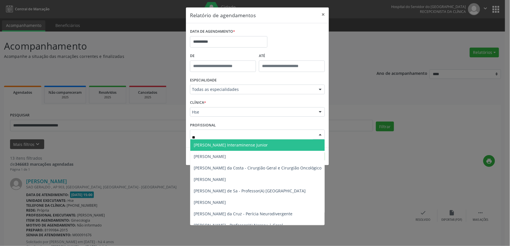
type input "***"
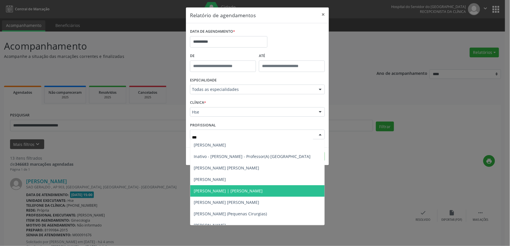
click at [232, 191] on span "[PERSON_NAME] | [PERSON_NAME]" at bounding box center [228, 190] width 69 height 5
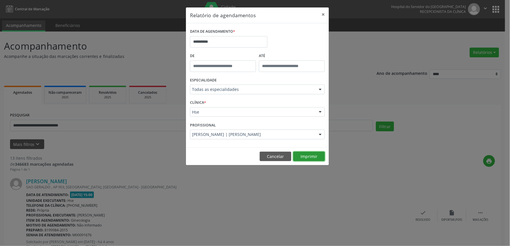
click at [311, 158] on button "Imprimir" at bounding box center [309, 157] width 32 height 10
